Goal: Transaction & Acquisition: Book appointment/travel/reservation

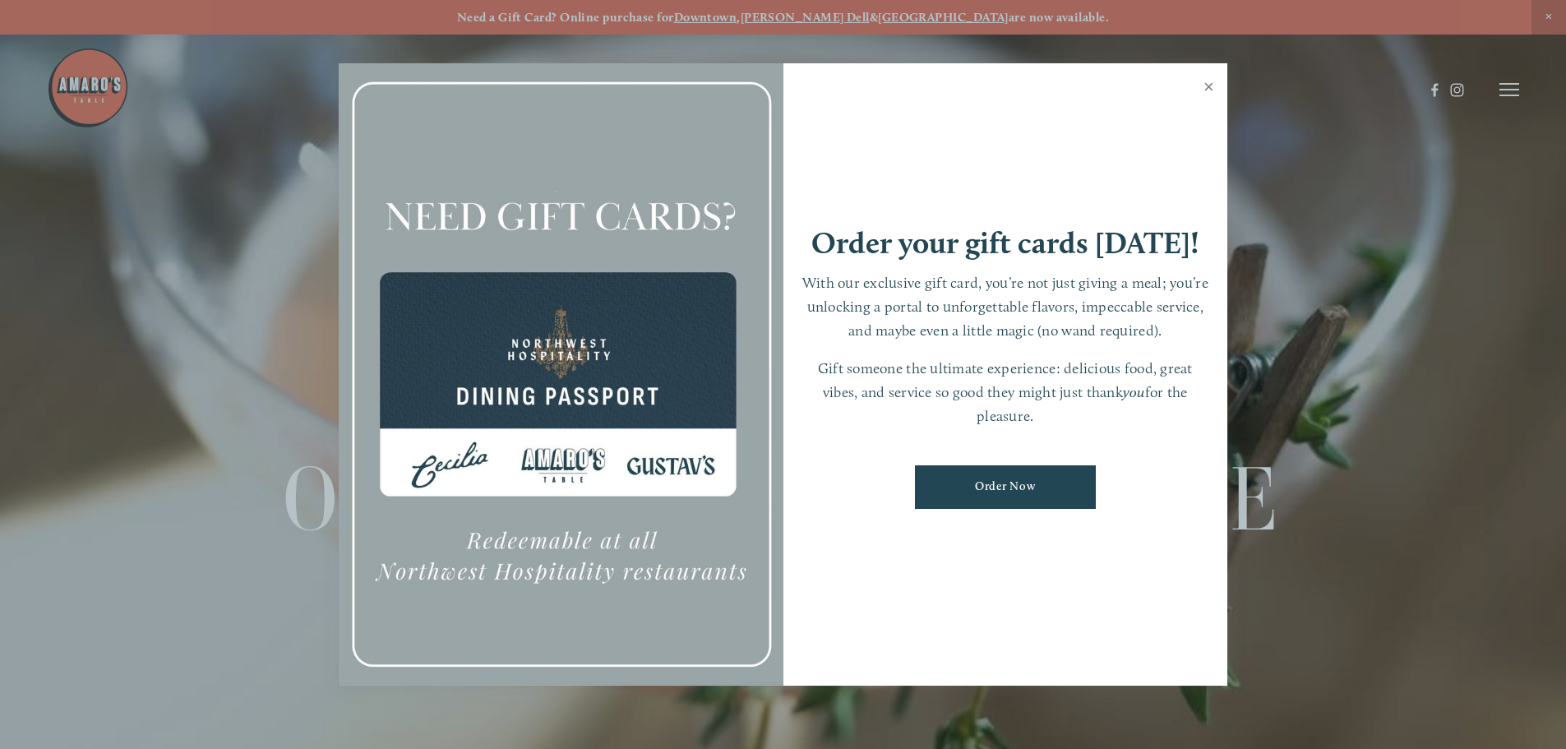
click at [1208, 86] on link "Close" at bounding box center [1209, 89] width 32 height 46
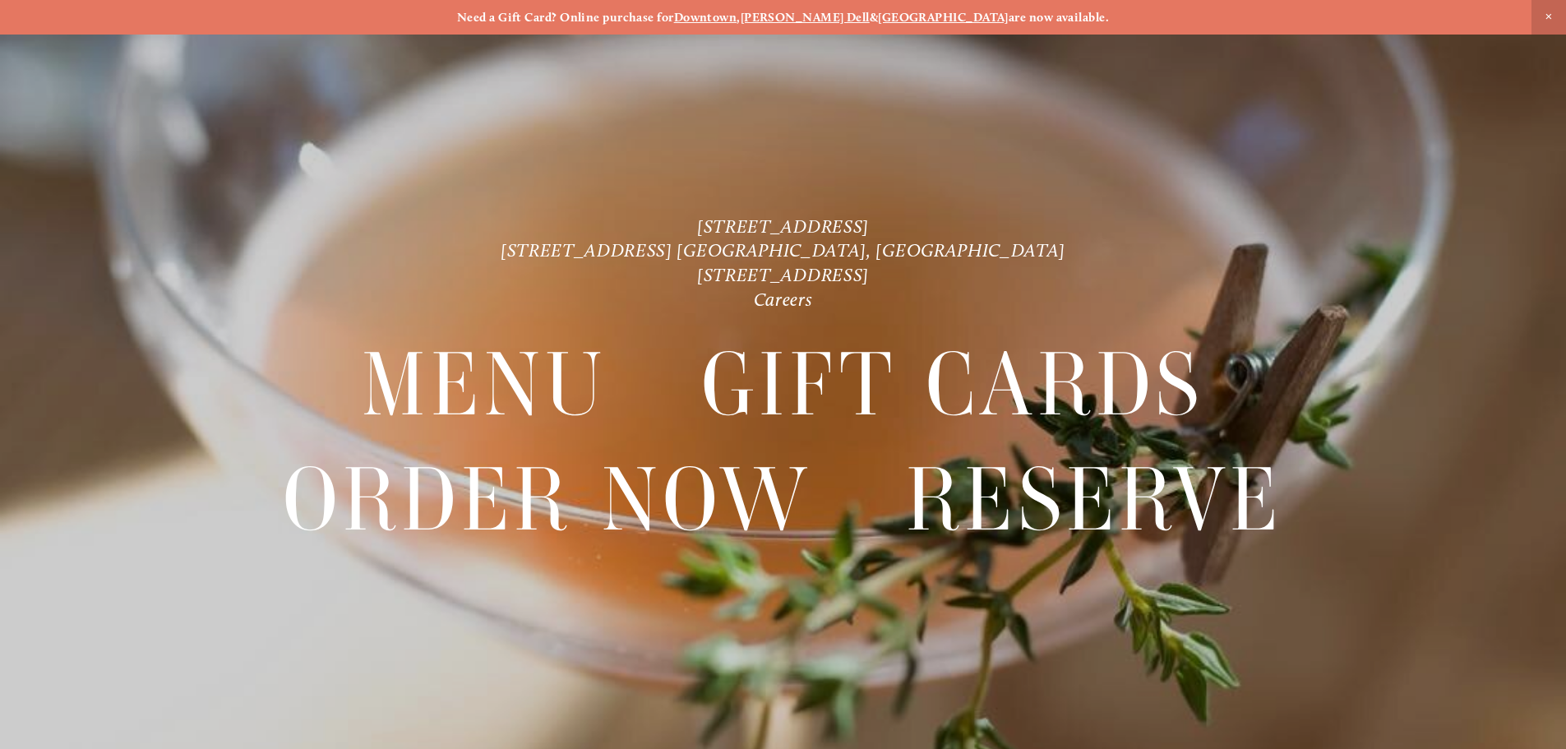
scroll to position [35, 0]
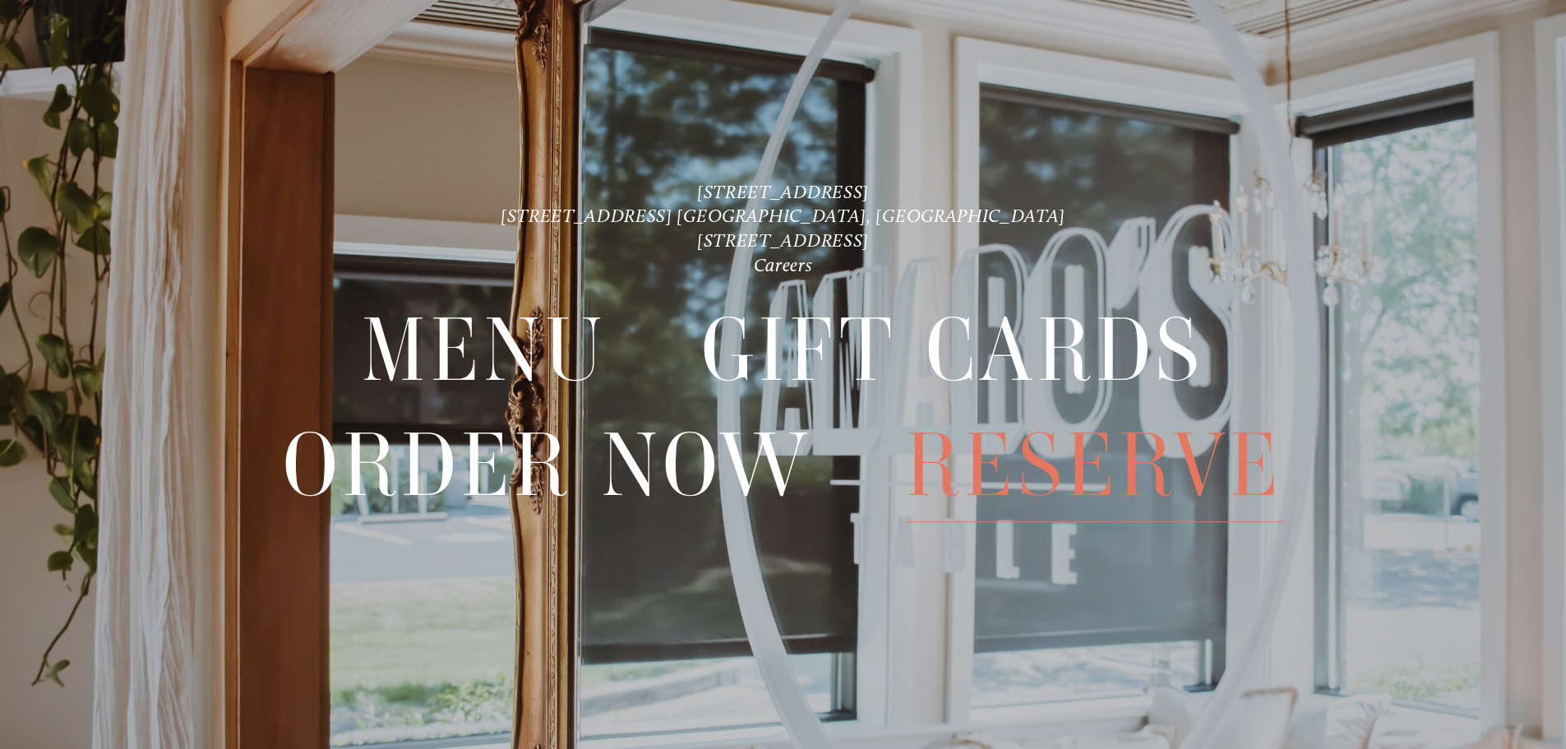
click at [1006, 481] on span "Reserve" at bounding box center [1094, 465] width 377 height 113
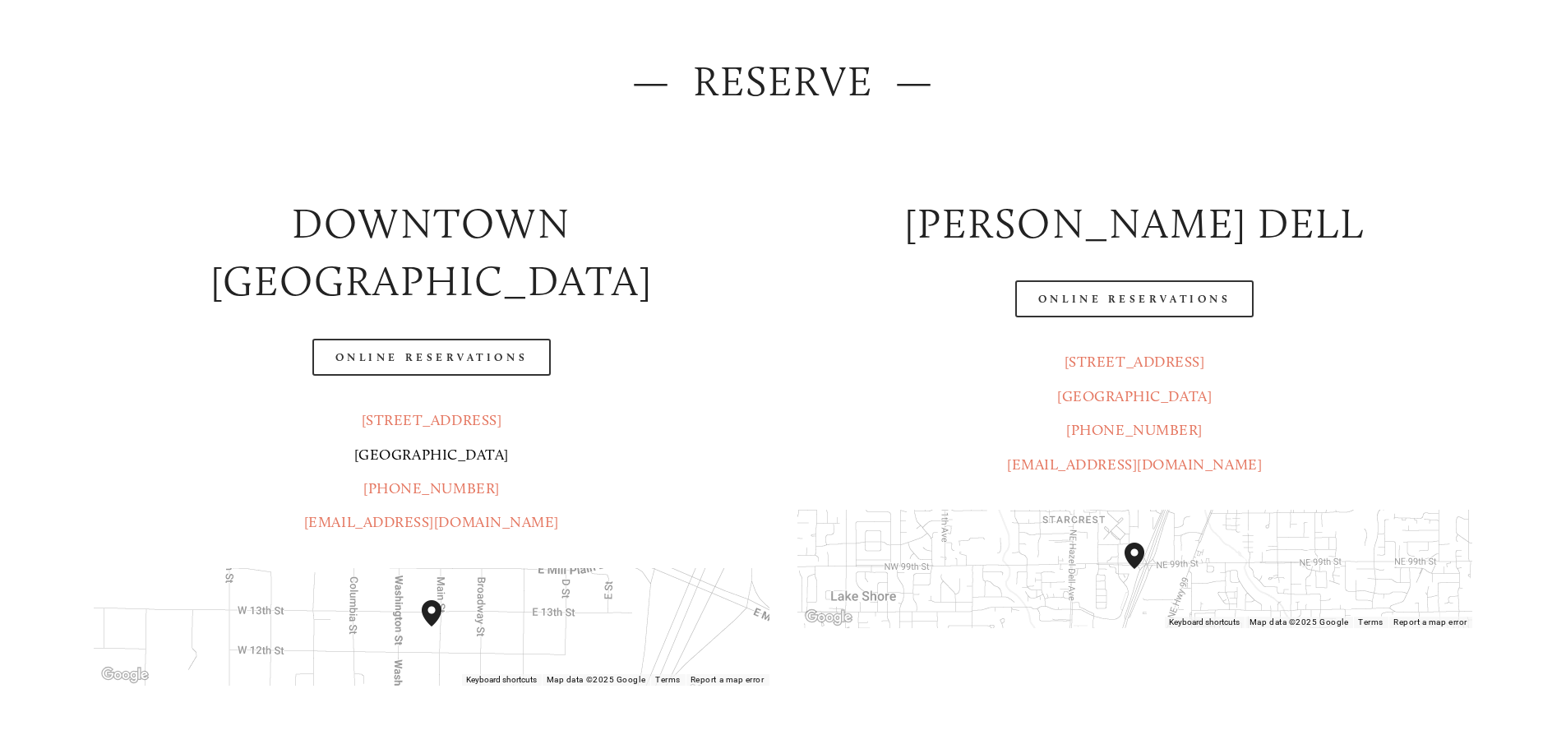
scroll to position [247, 0]
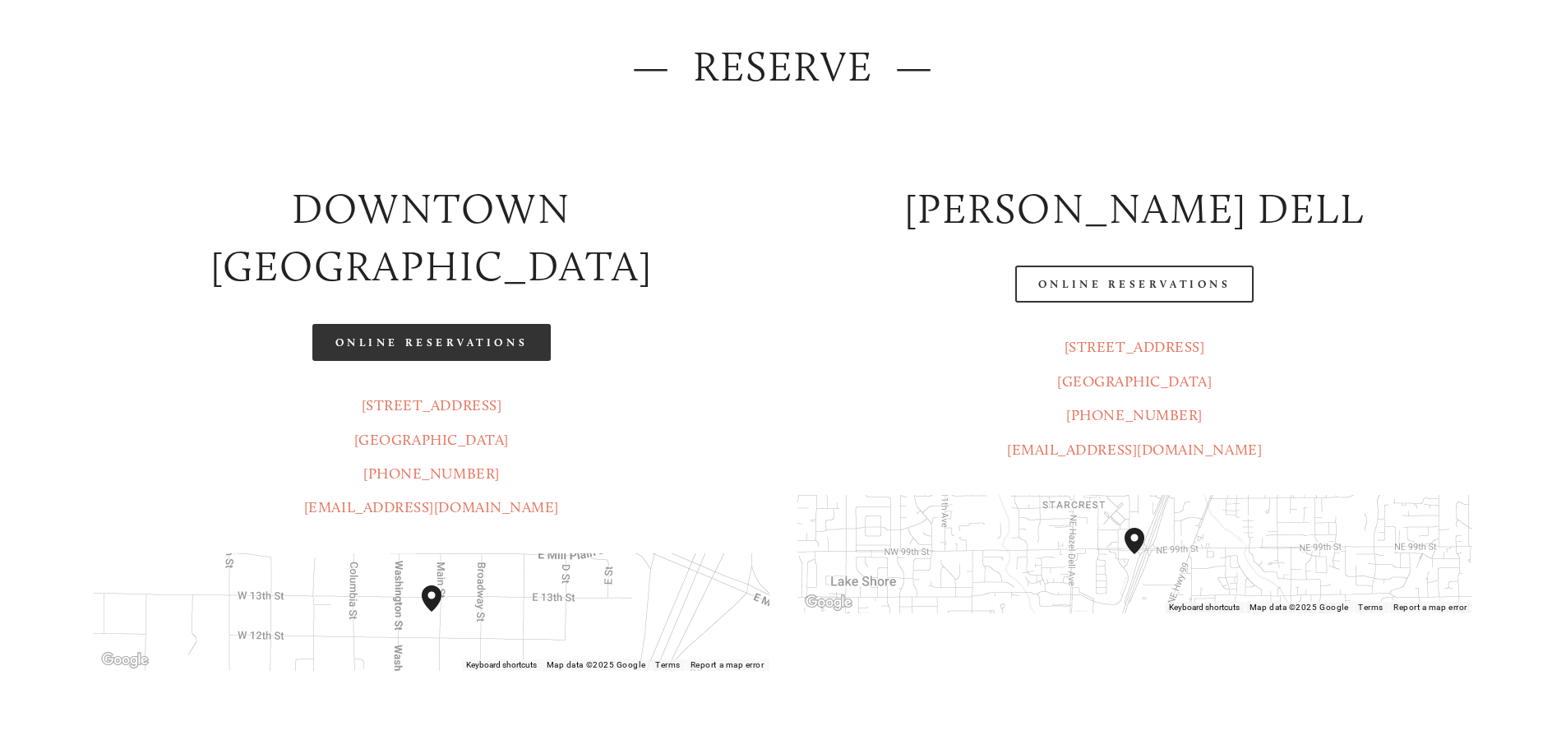
click at [506, 324] on link "Online Reservations" at bounding box center [431, 342] width 238 height 37
click at [440, 324] on link "Online Reservations" at bounding box center [431, 342] width 238 height 37
